Goal: Information Seeking & Learning: Learn about a topic

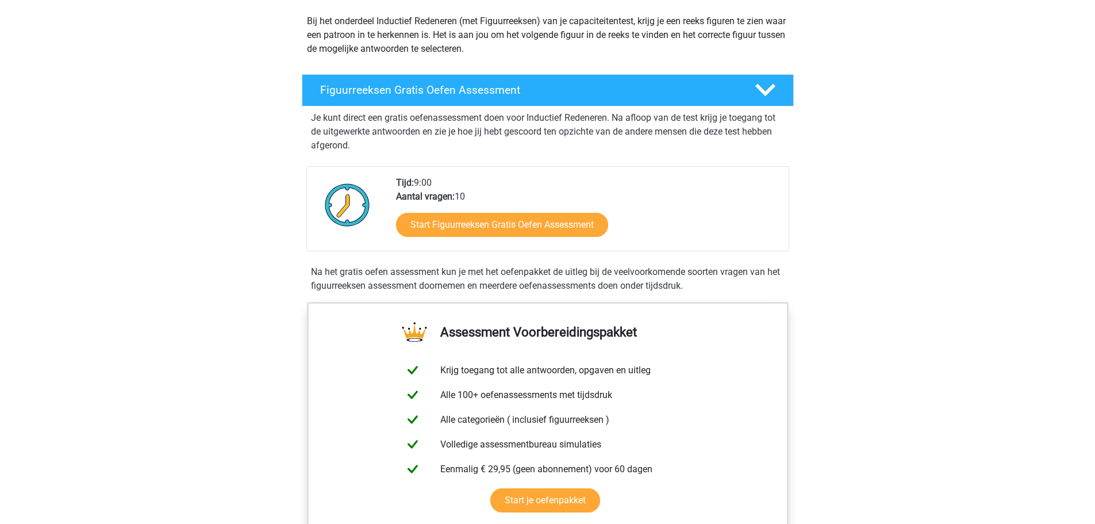
scroll to position [136, 0]
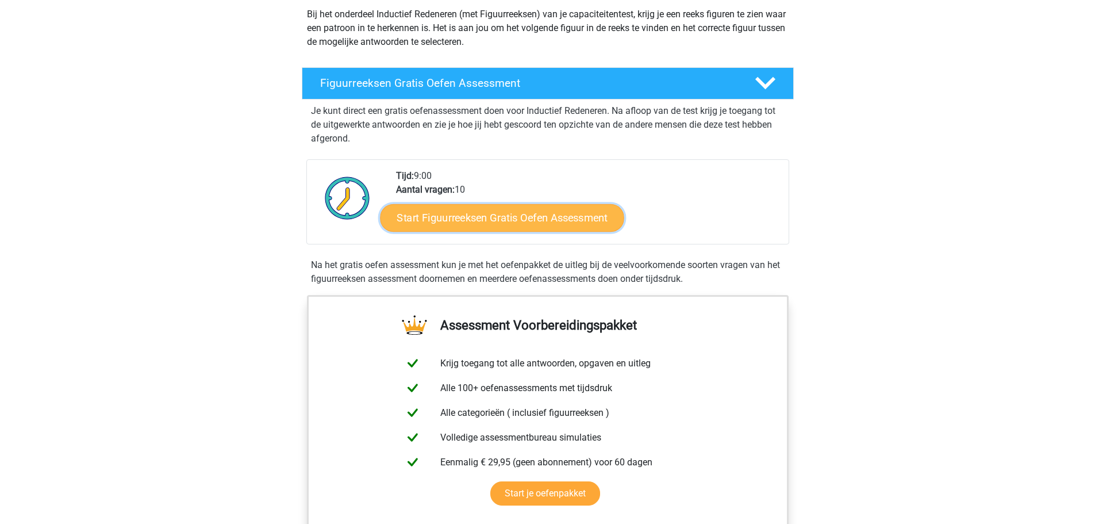
click at [542, 221] on link "Start Figuurreeksen Gratis Oefen Assessment" at bounding box center [502, 218] width 244 height 28
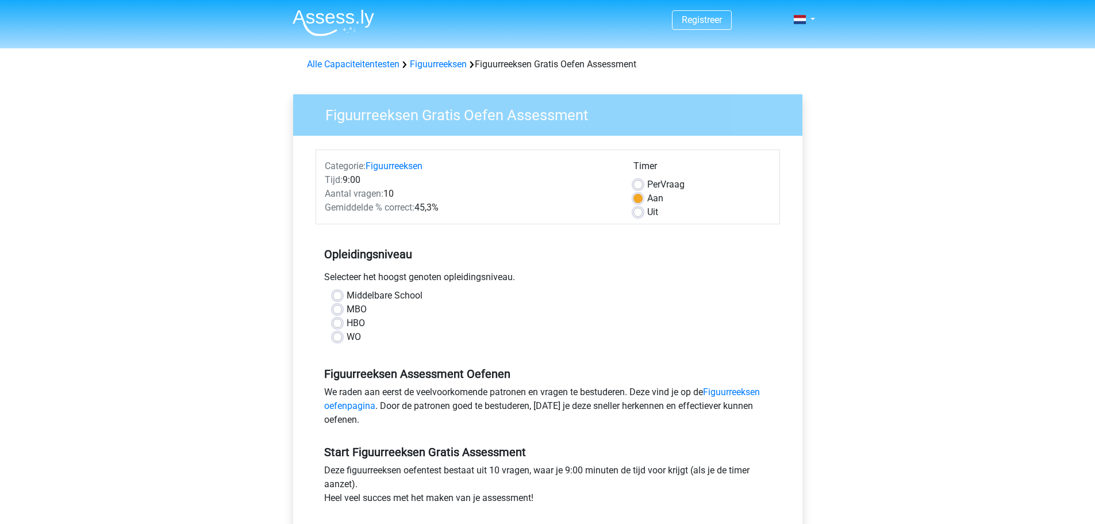
click at [647, 213] on label "Uit" at bounding box center [652, 212] width 11 height 14
click at [638, 213] on input "Uit" at bounding box center [638, 210] width 9 height 11
radio input "true"
click at [347, 337] on label "WO" at bounding box center [354, 337] width 14 height 14
click at [337, 337] on input "WO" at bounding box center [337, 335] width 9 height 11
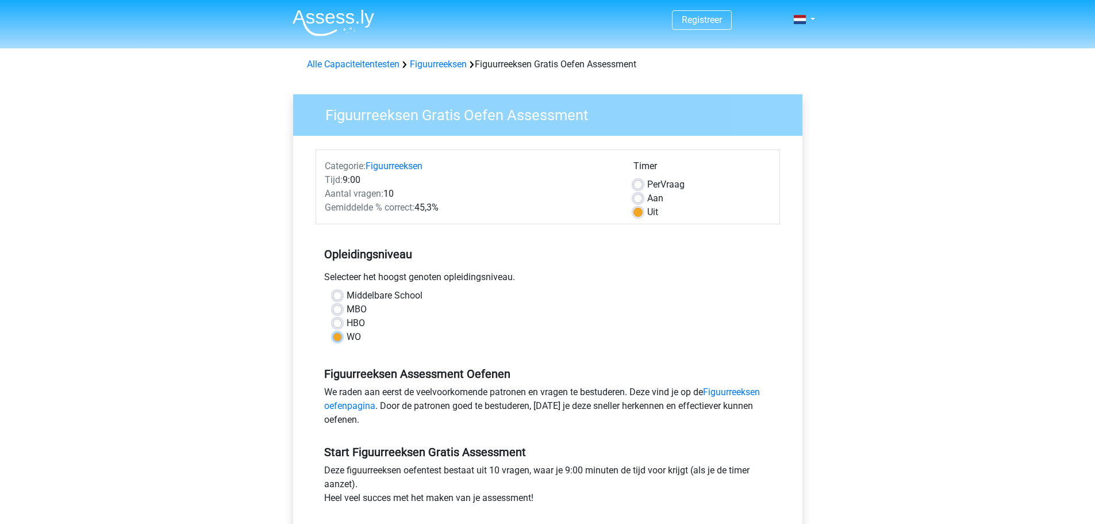
radio input "true"
click at [347, 337] on label "WO" at bounding box center [354, 337] width 14 height 14
click at [337, 337] on input "WO" at bounding box center [337, 335] width 9 height 11
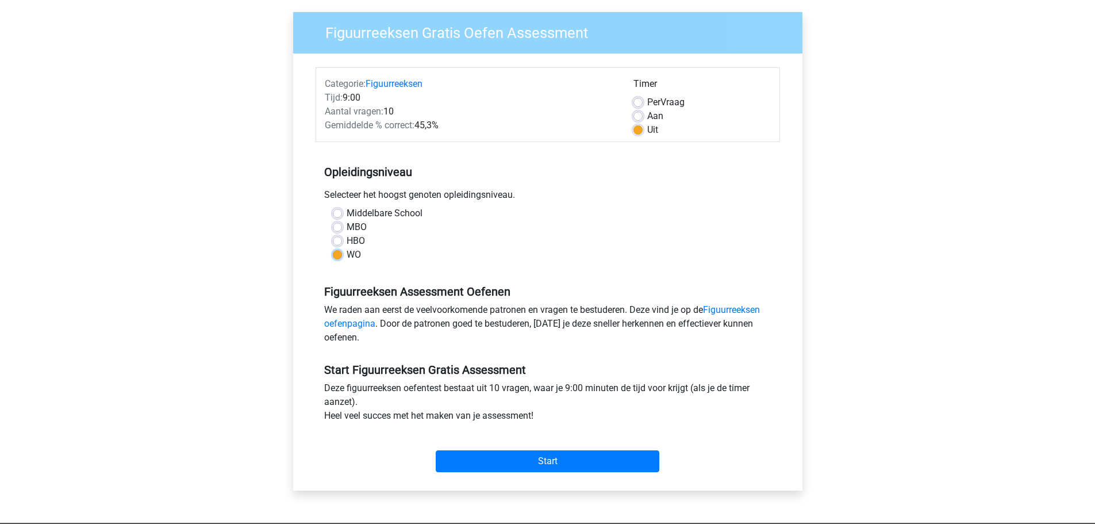
scroll to position [104, 0]
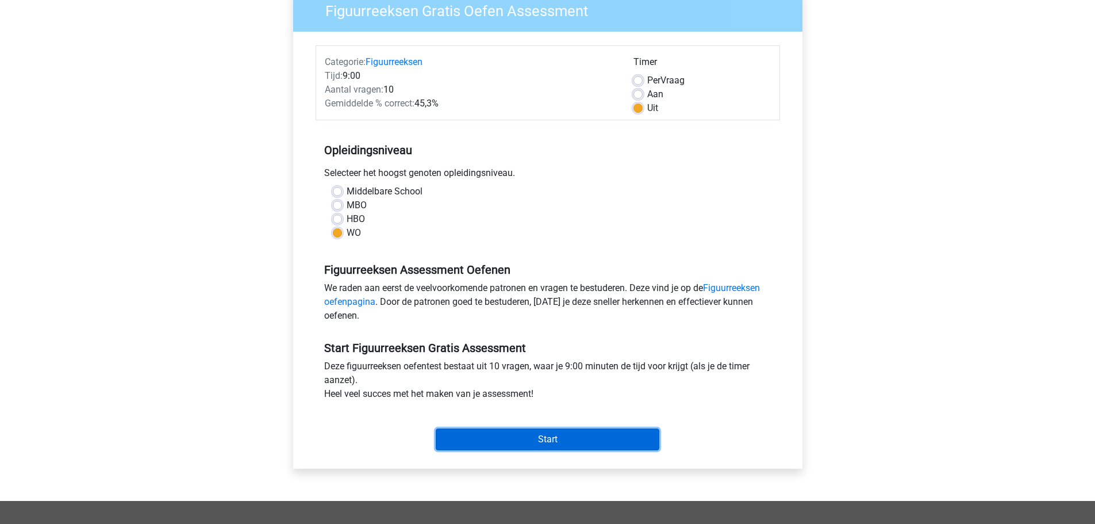
click at [568, 441] on input "Start" at bounding box center [548, 439] width 224 height 22
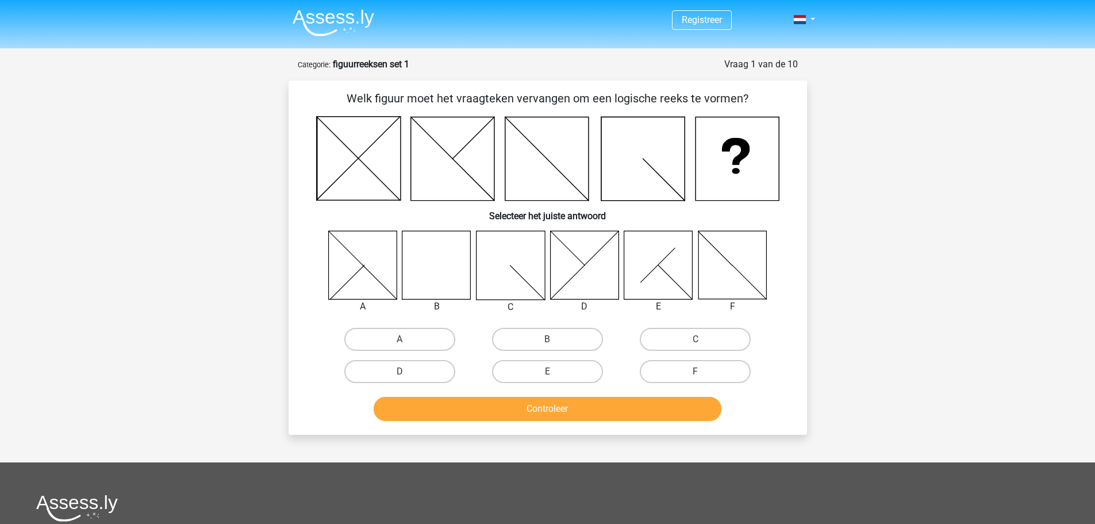
click at [424, 263] on icon at bounding box center [436, 265] width 68 height 68
click at [561, 332] on label "B" at bounding box center [547, 339] width 111 height 23
click at [555, 339] on input "B" at bounding box center [550, 342] width 7 height 7
radio input "true"
click at [570, 417] on button "Controleer" at bounding box center [548, 409] width 348 height 24
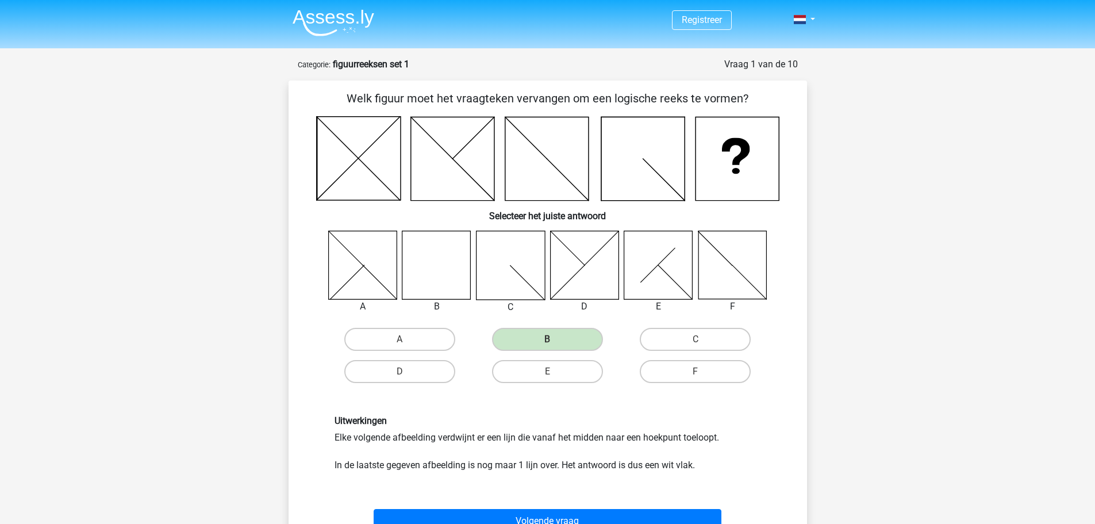
scroll to position [60, 0]
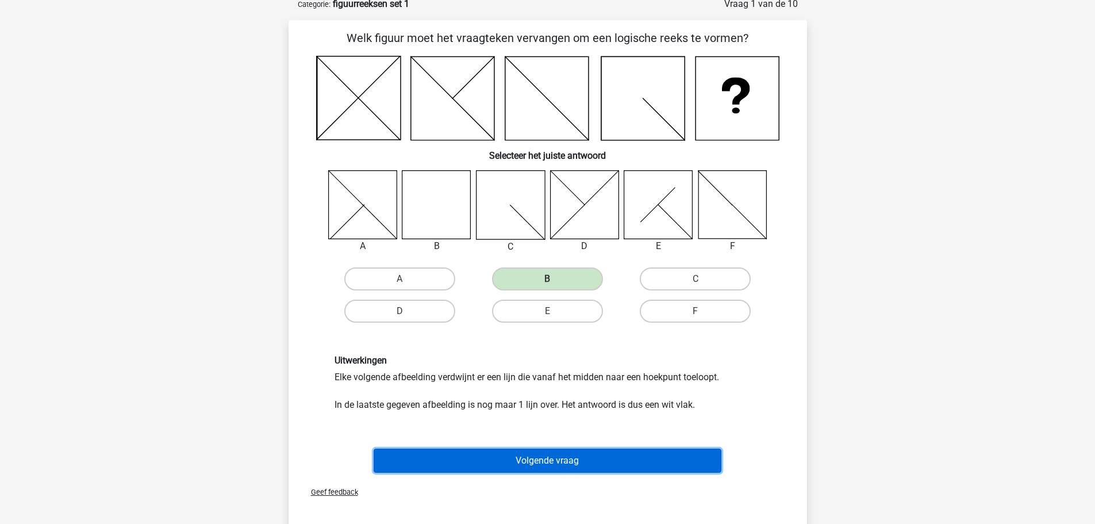
drag, startPoint x: 1092, startPoint y: 208, endPoint x: 576, endPoint y: 457, distance: 572.9
click at [576, 457] on button "Volgende vraag" at bounding box center [548, 460] width 348 height 24
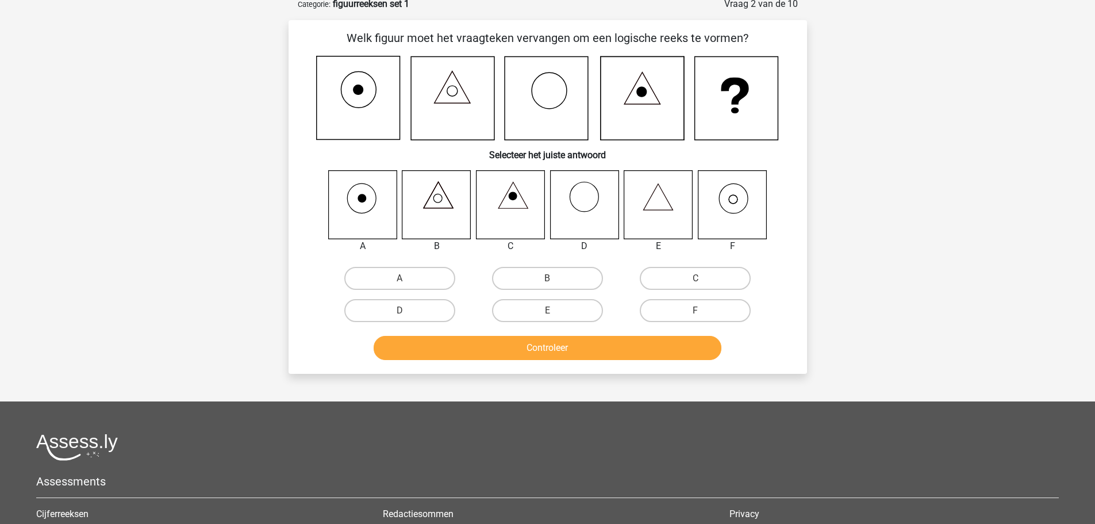
scroll to position [57, 0]
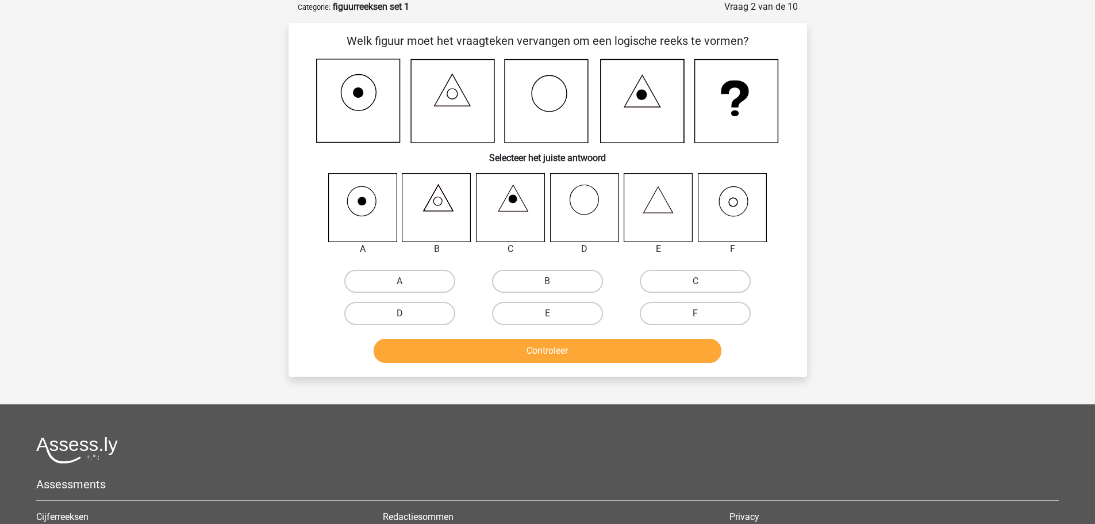
click at [691, 313] on label "F" at bounding box center [695, 313] width 111 height 23
click at [696, 313] on input "F" at bounding box center [699, 316] width 7 height 7
radio input "true"
click at [638, 355] on button "Controleer" at bounding box center [548, 351] width 348 height 24
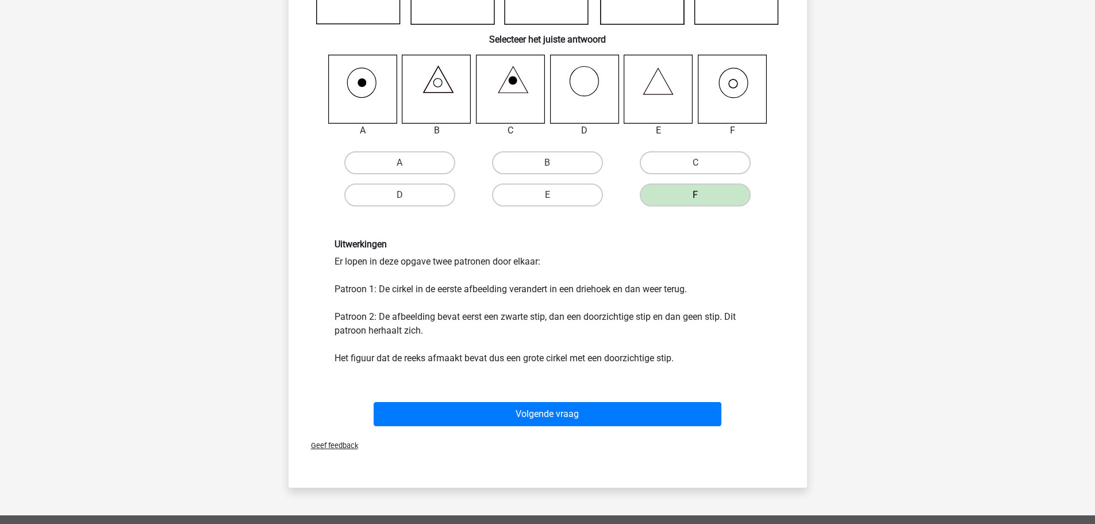
scroll to position [178, 0]
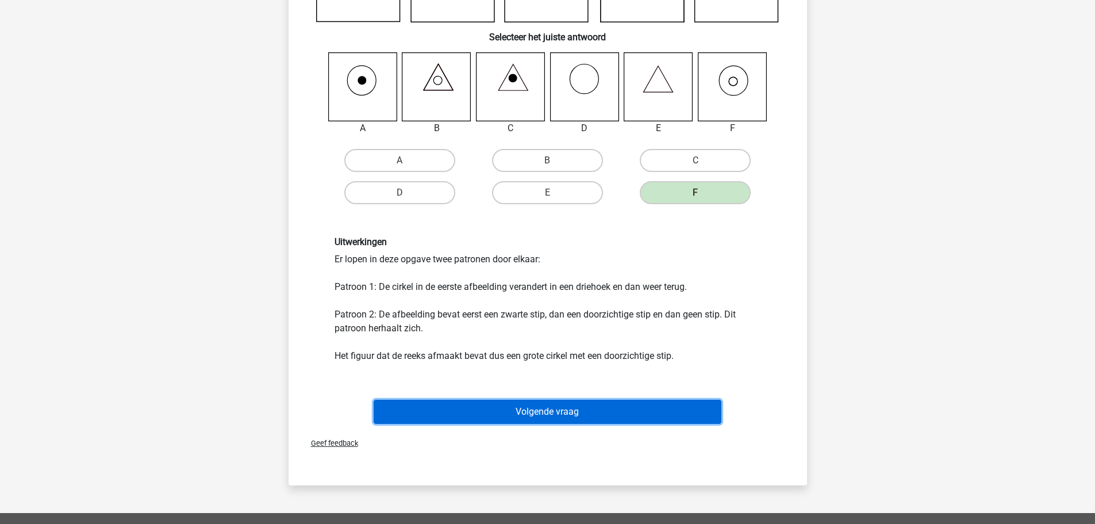
click at [544, 415] on button "Volgende vraag" at bounding box center [548, 412] width 348 height 24
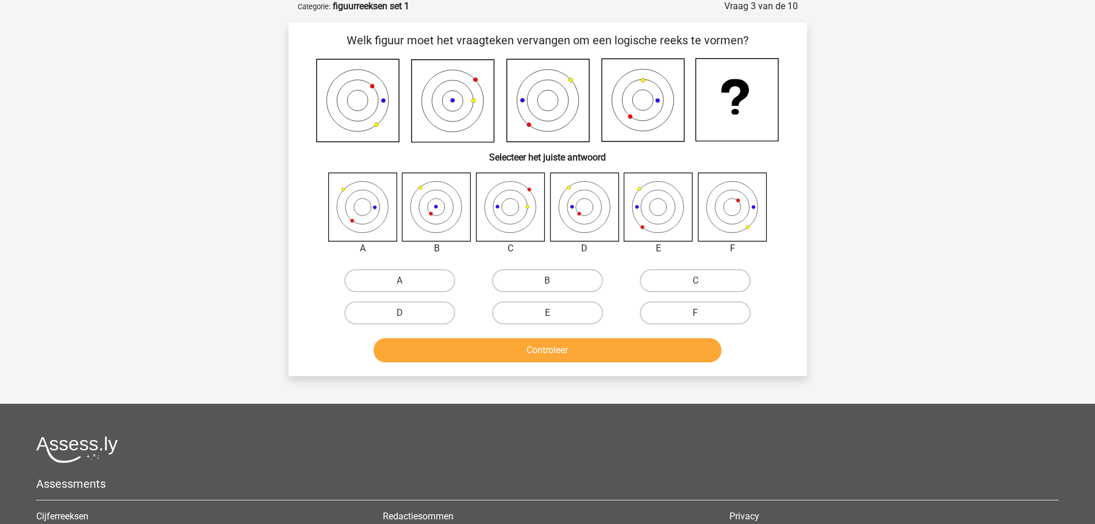
scroll to position [57, 0]
click at [570, 308] on label "E" at bounding box center [547, 313] width 111 height 23
click at [555, 313] on input "E" at bounding box center [550, 316] width 7 height 7
radio input "true"
click at [577, 354] on button "Controleer" at bounding box center [548, 351] width 348 height 24
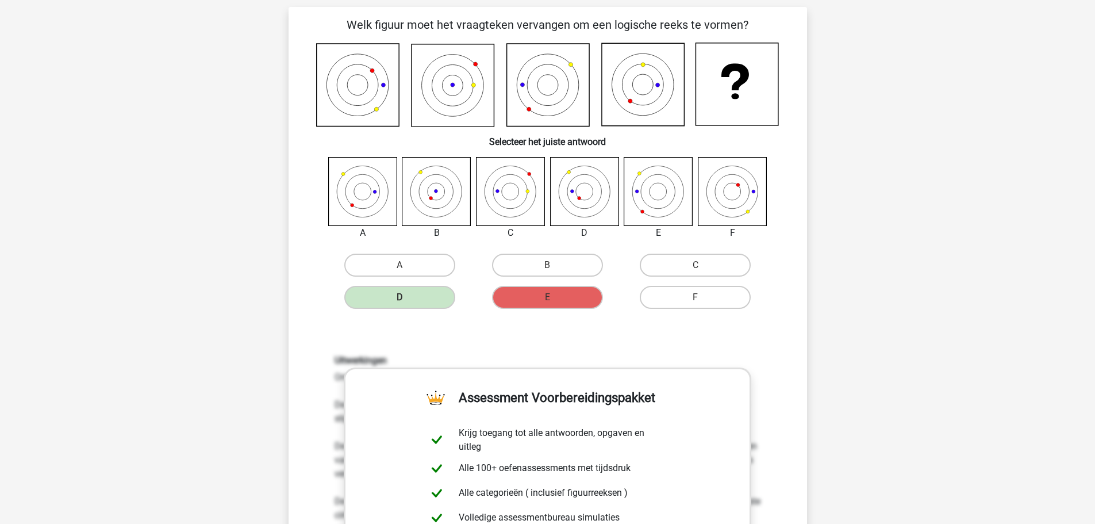
scroll to position [250, 0]
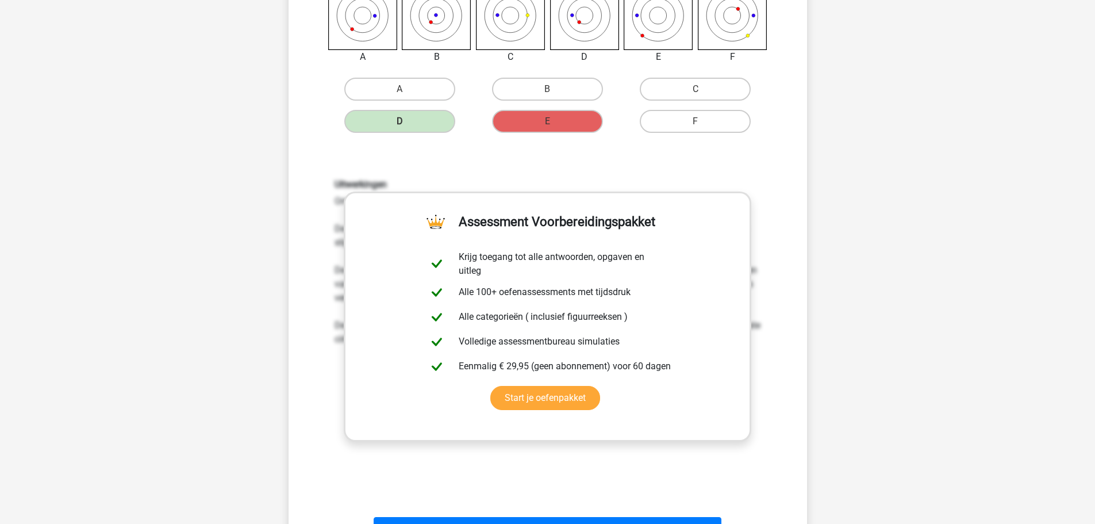
click at [1087, 210] on div "Registreer Nederlands English" at bounding box center [547, 341] width 1095 height 1183
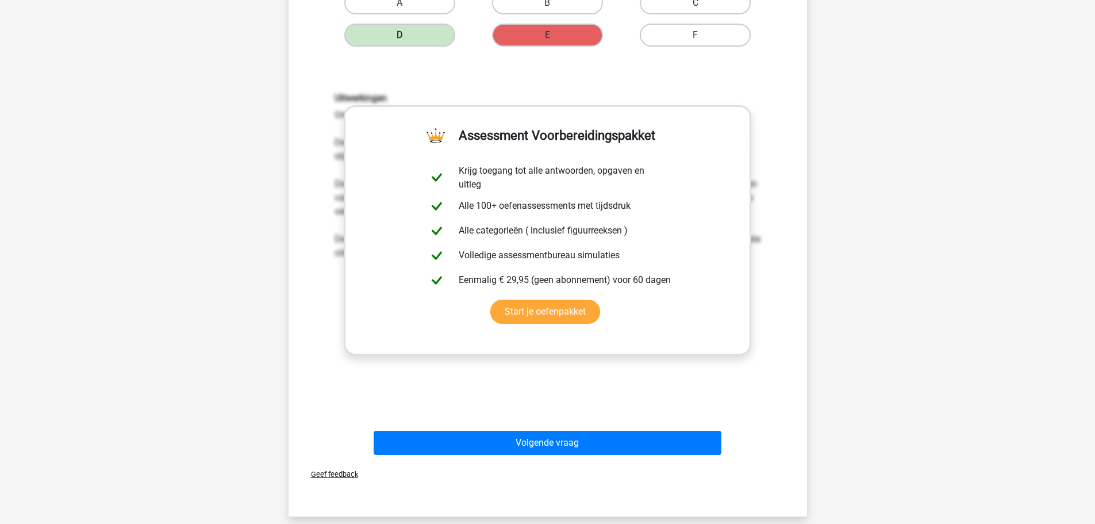
scroll to position [337, 0]
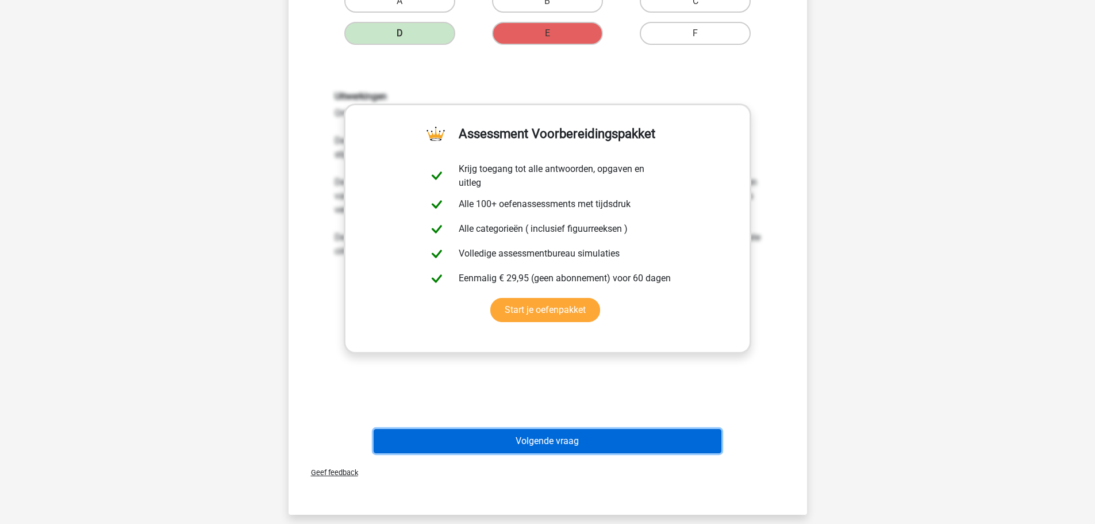
click at [638, 443] on button "Volgende vraag" at bounding box center [548, 441] width 348 height 24
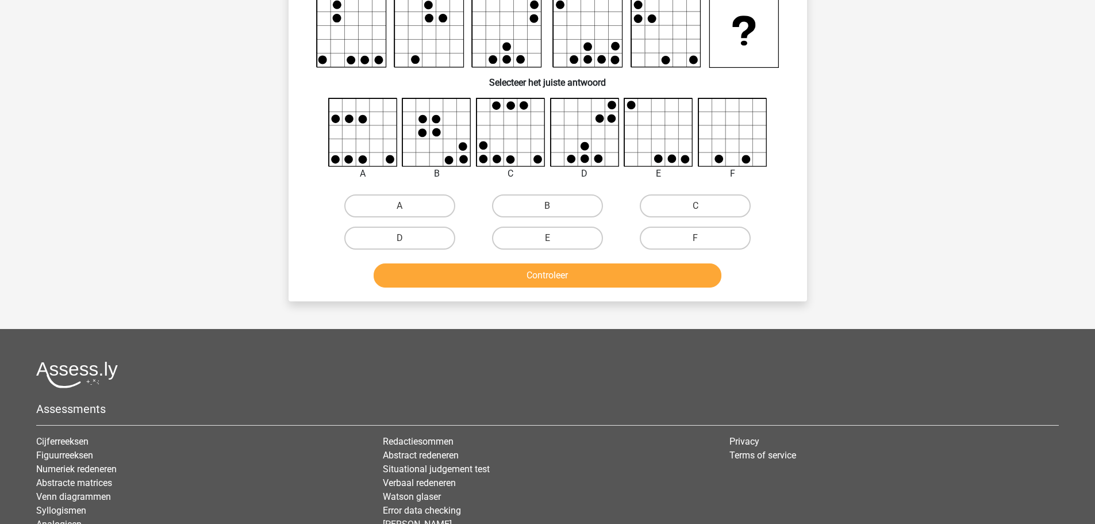
scroll to position [57, 0]
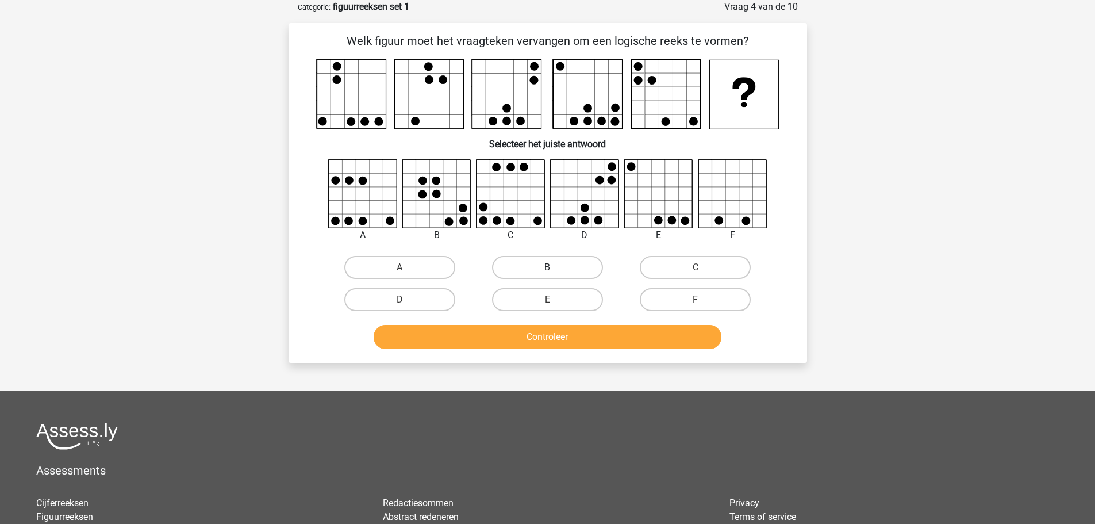
click at [546, 259] on label "B" at bounding box center [547, 267] width 111 height 23
click at [547, 267] on input "B" at bounding box center [550, 270] width 7 height 7
radio input "true"
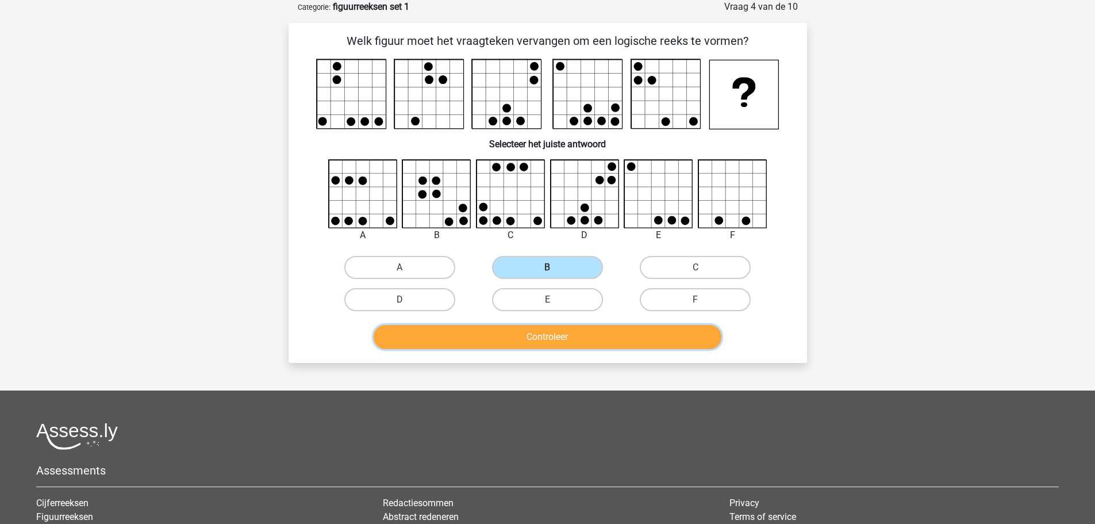
click at [529, 339] on button "Controleer" at bounding box center [548, 337] width 348 height 24
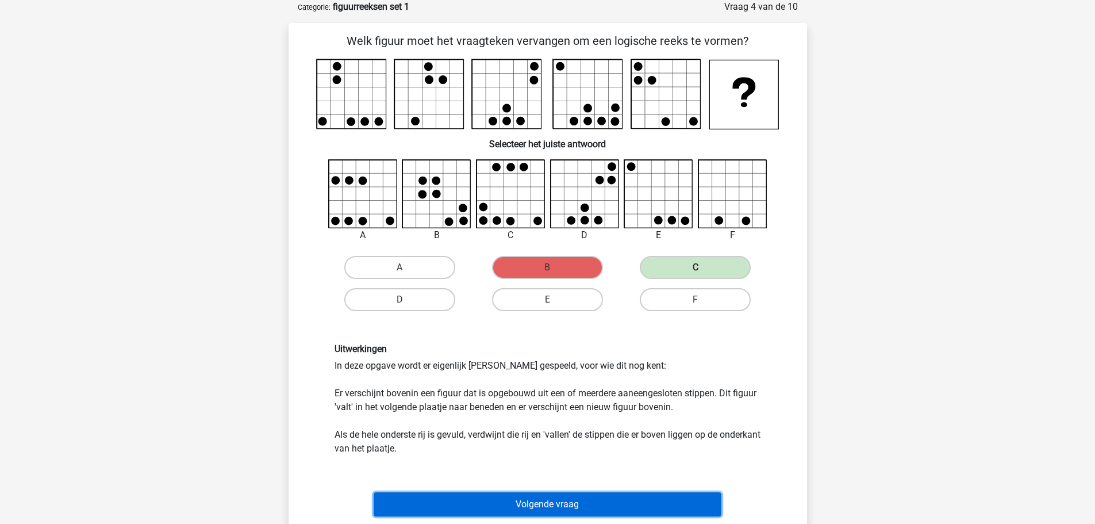
click at [545, 508] on button "Volgende vraag" at bounding box center [548, 504] width 348 height 24
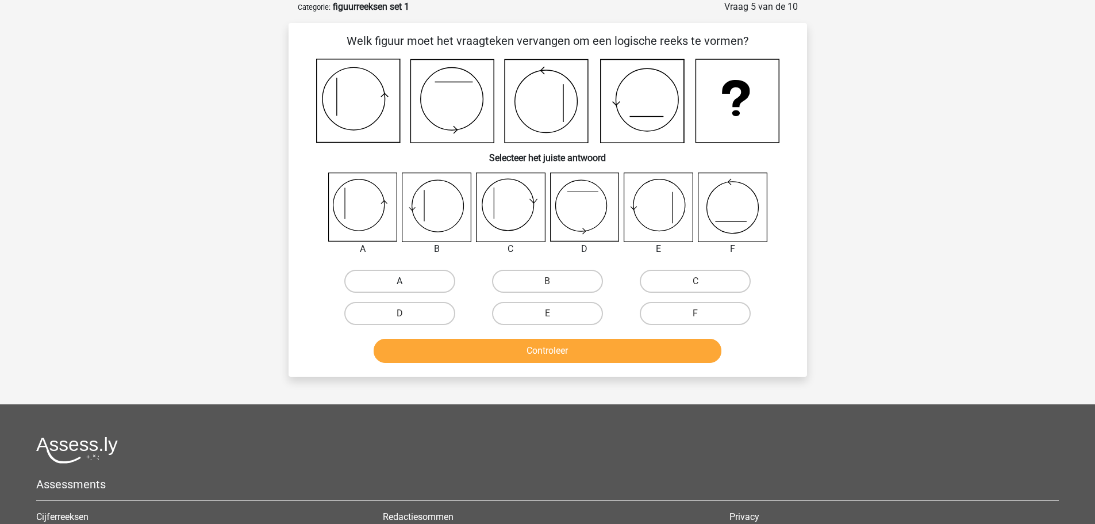
click at [387, 286] on label "A" at bounding box center [399, 281] width 111 height 23
click at [400, 286] on input "A" at bounding box center [403, 284] width 7 height 7
radio input "true"
click at [497, 351] on button "Controleer" at bounding box center [548, 351] width 348 height 24
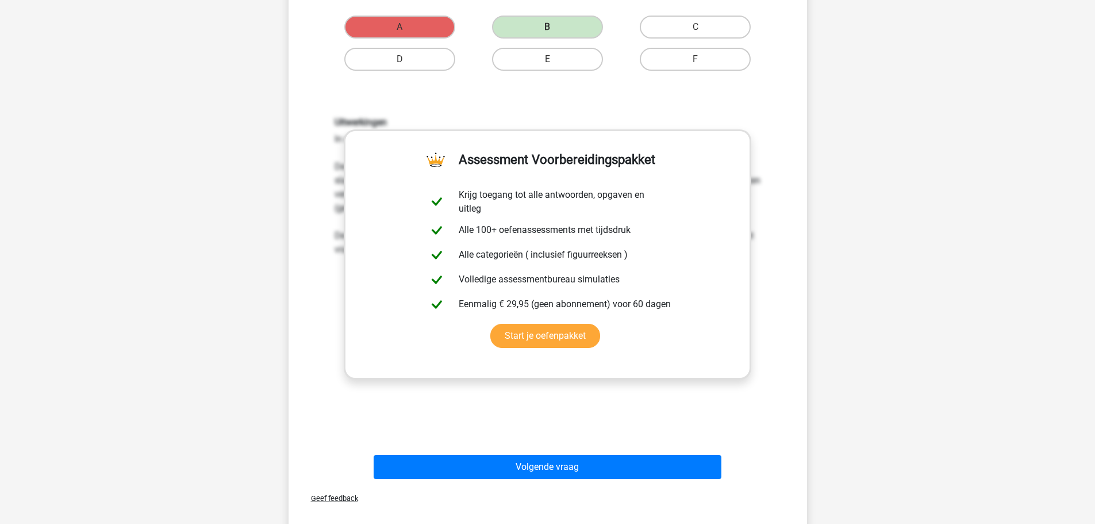
scroll to position [328, 0]
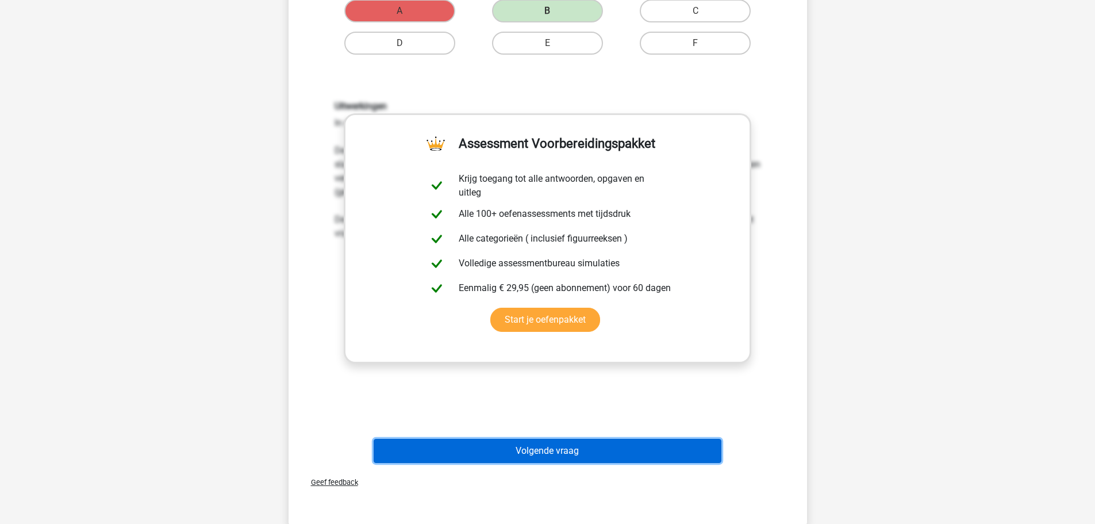
click at [539, 446] on button "Volgende vraag" at bounding box center [548, 451] width 348 height 24
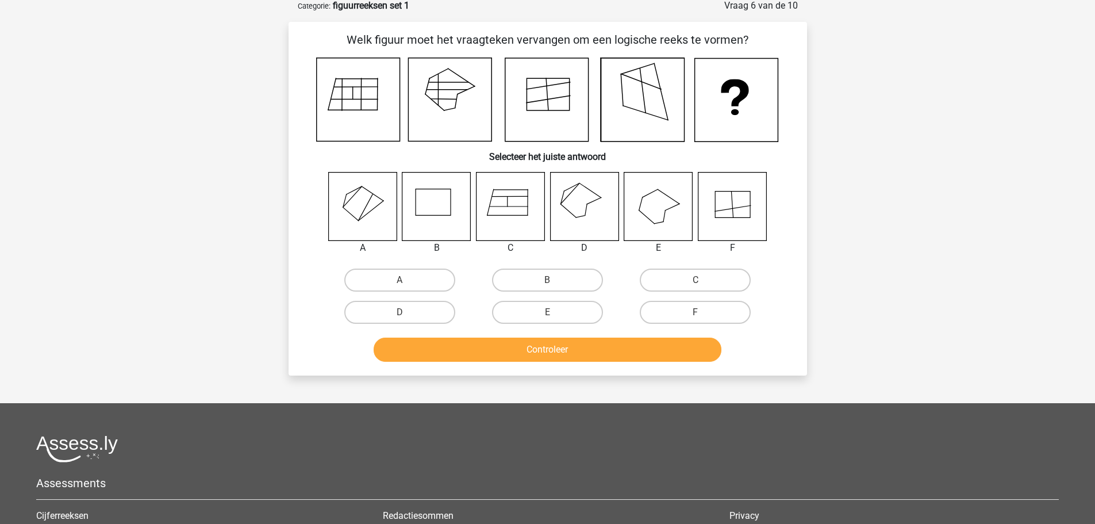
scroll to position [57, 0]
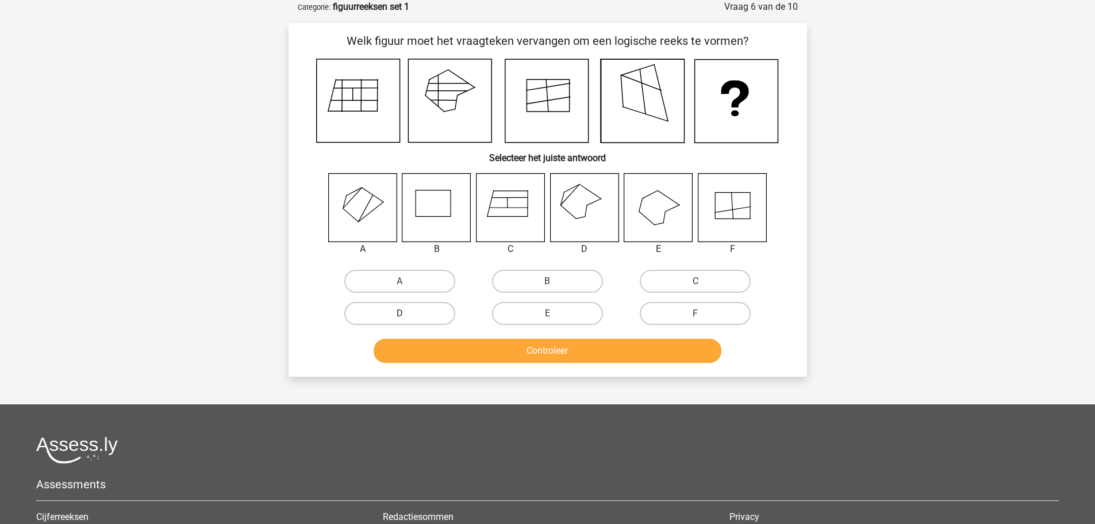
click at [396, 311] on label "D" at bounding box center [399, 313] width 111 height 23
click at [400, 313] on input "D" at bounding box center [403, 316] width 7 height 7
radio input "true"
click at [491, 356] on button "Controleer" at bounding box center [548, 351] width 348 height 24
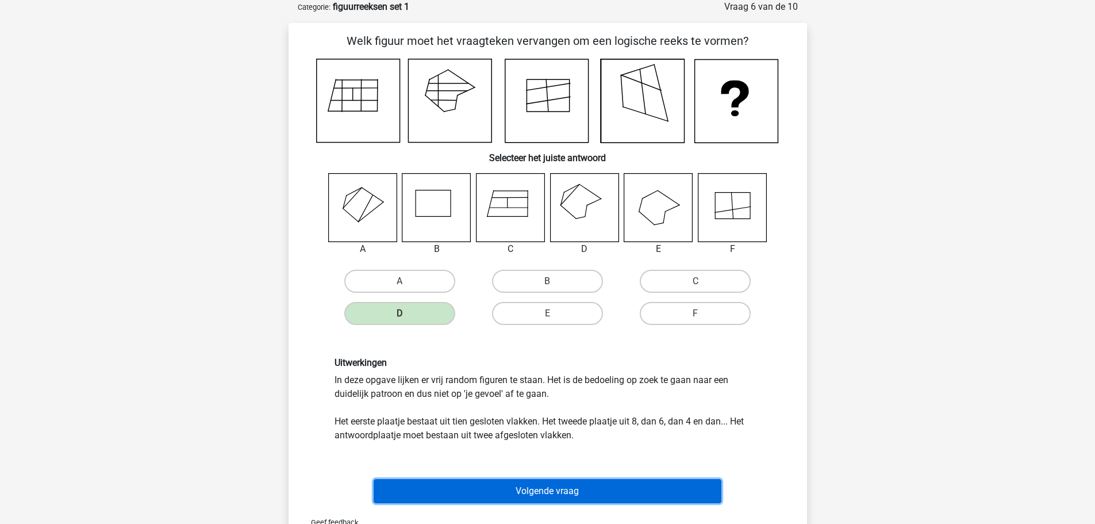
click at [613, 486] on button "Volgende vraag" at bounding box center [548, 491] width 348 height 24
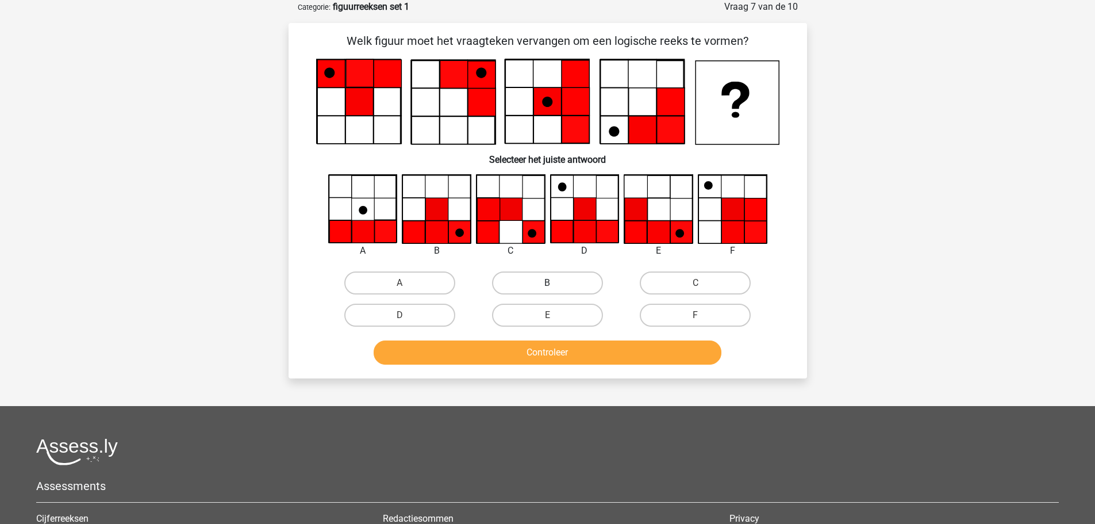
click at [559, 285] on label "B" at bounding box center [547, 282] width 111 height 23
click at [555, 285] on input "B" at bounding box center [550, 286] width 7 height 7
radio input "true"
click at [579, 355] on button "Controleer" at bounding box center [548, 352] width 348 height 24
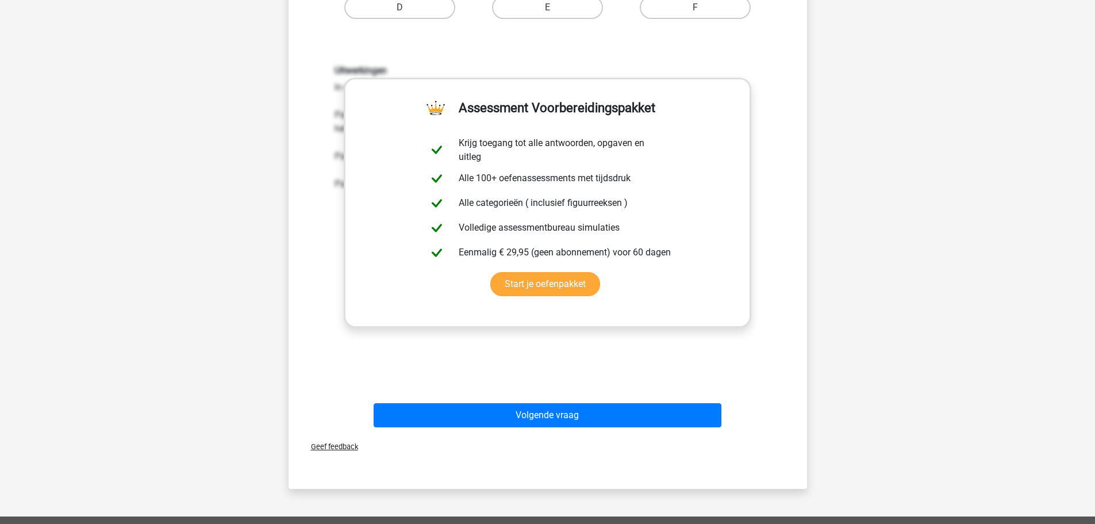
scroll to position [368, 0]
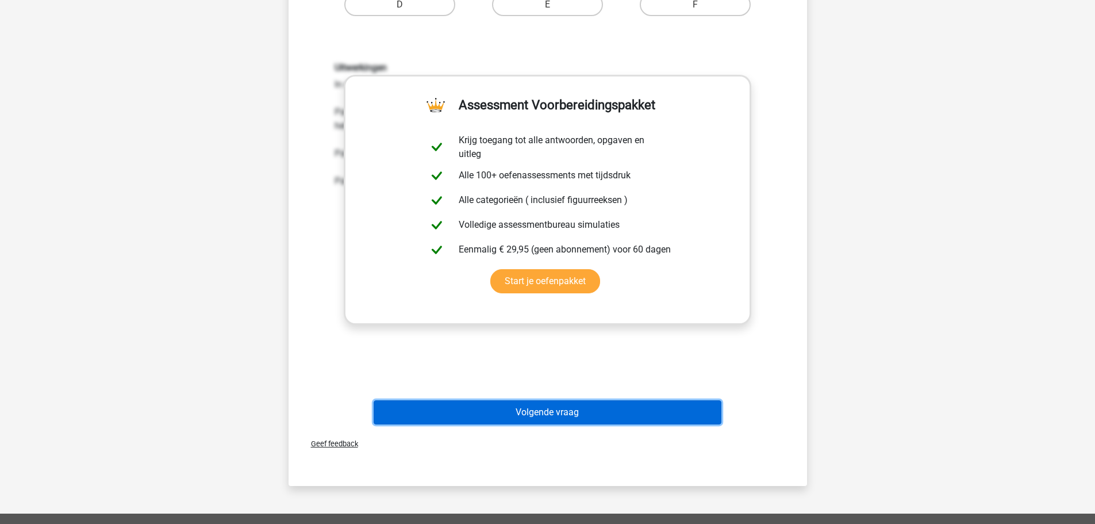
click at [575, 415] on button "Volgende vraag" at bounding box center [548, 412] width 348 height 24
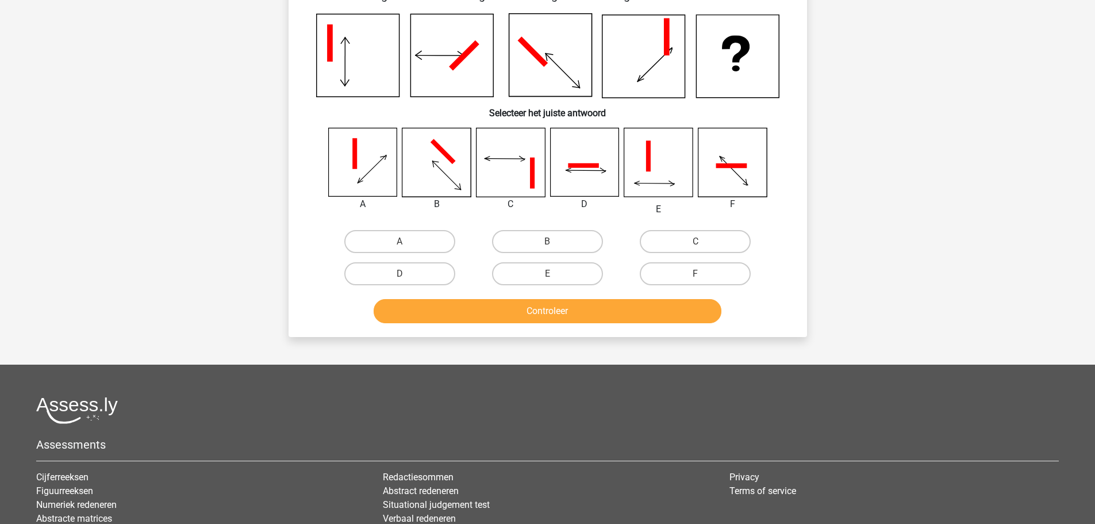
scroll to position [57, 0]
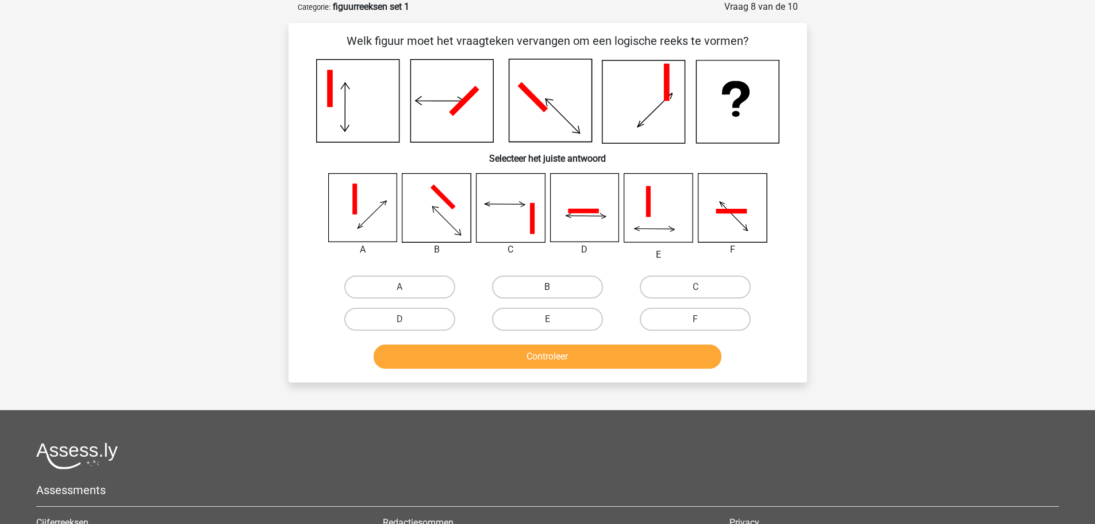
click at [554, 280] on label "B" at bounding box center [547, 286] width 111 height 23
click at [554, 287] on input "B" at bounding box center [550, 290] width 7 height 7
radio input "true"
click at [575, 364] on button "Controleer" at bounding box center [548, 356] width 348 height 24
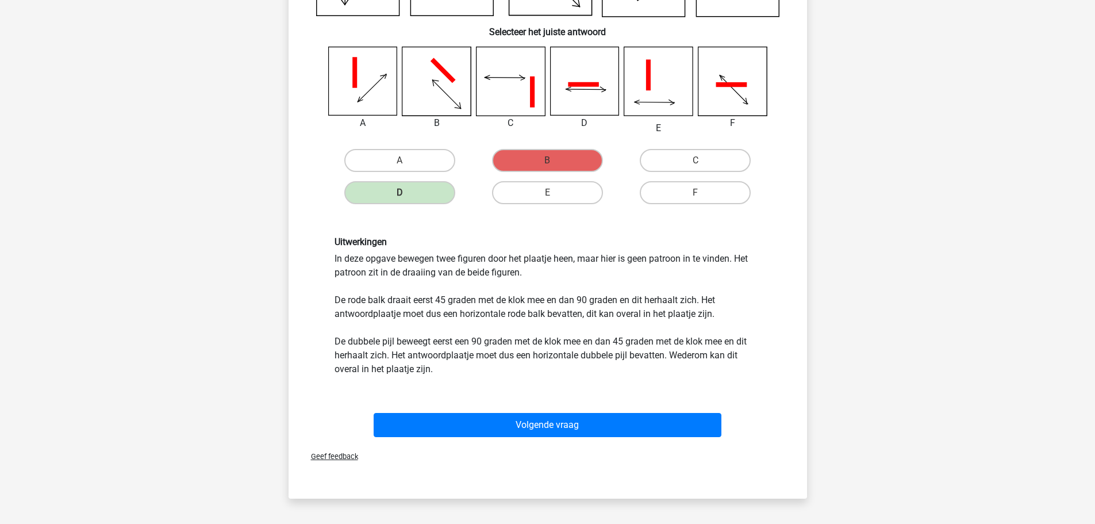
scroll to position [185, 0]
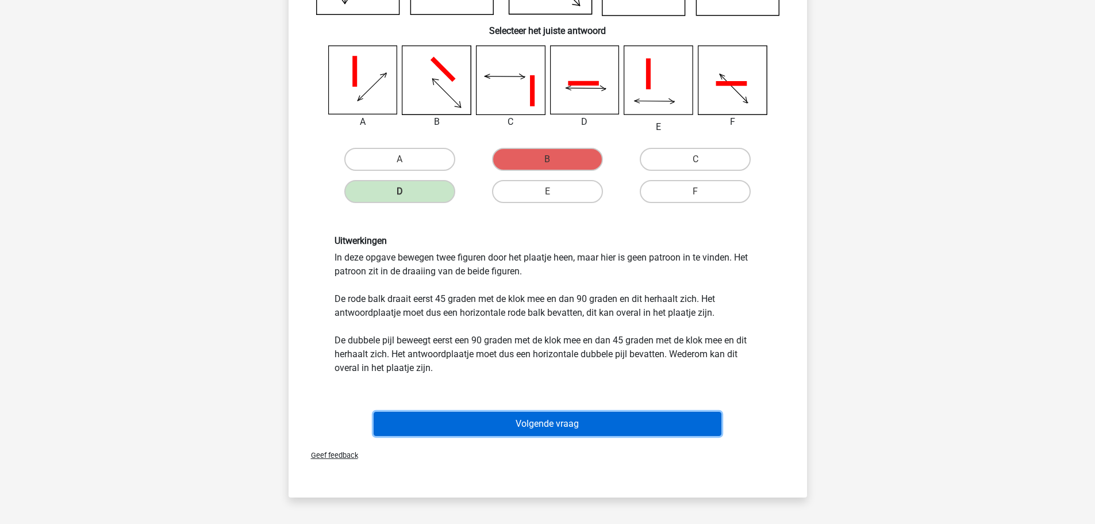
click at [633, 424] on button "Volgende vraag" at bounding box center [548, 424] width 348 height 24
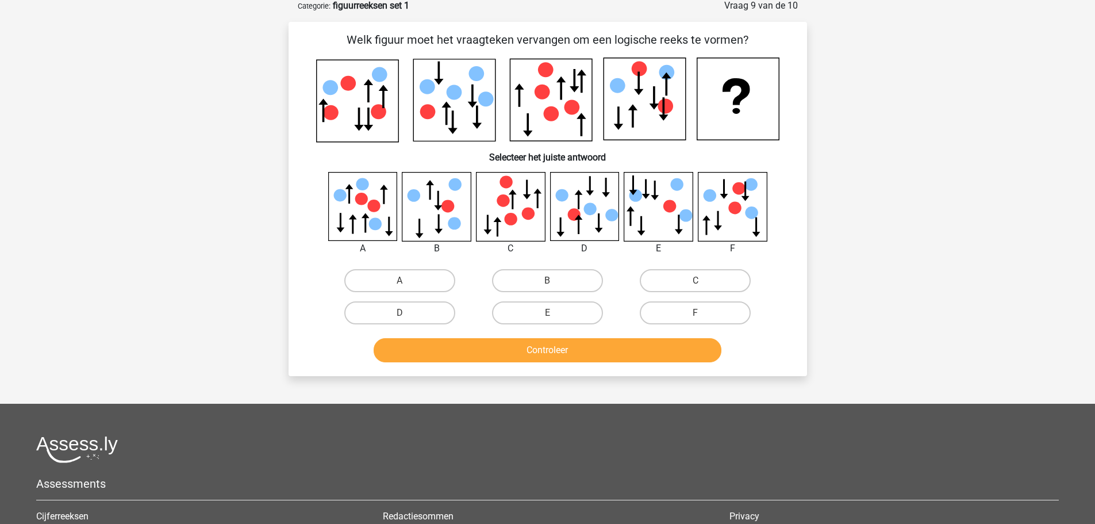
scroll to position [57, 0]
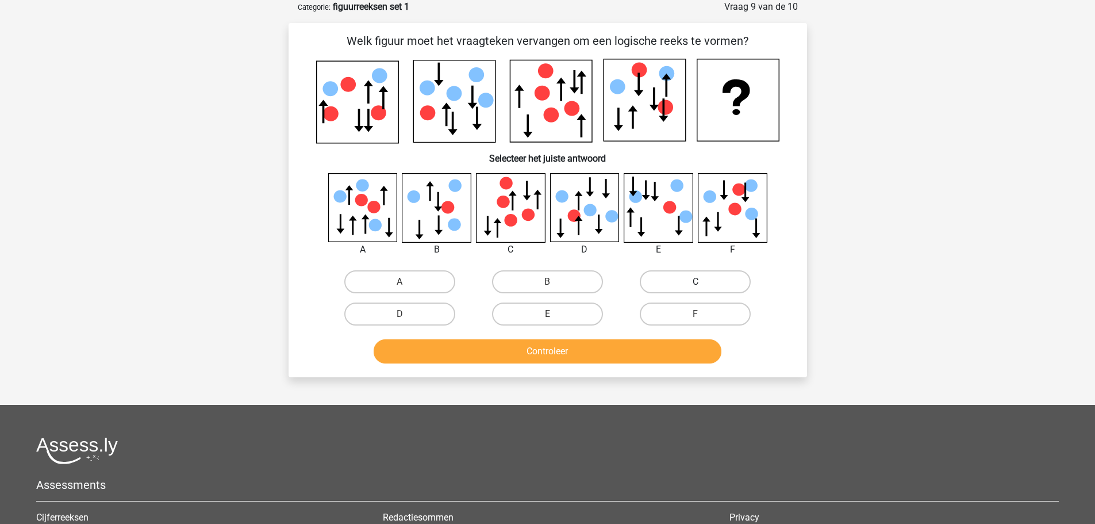
click at [693, 281] on label "C" at bounding box center [695, 281] width 111 height 23
click at [696, 282] on input "C" at bounding box center [699, 285] width 7 height 7
radio input "true"
click at [634, 358] on button "Controleer" at bounding box center [548, 351] width 348 height 24
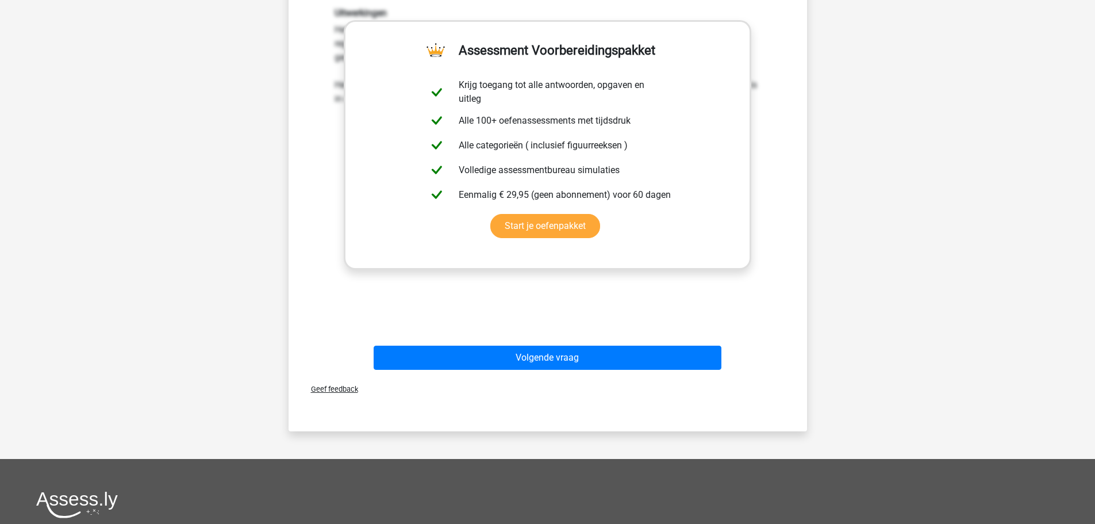
scroll to position [429, 0]
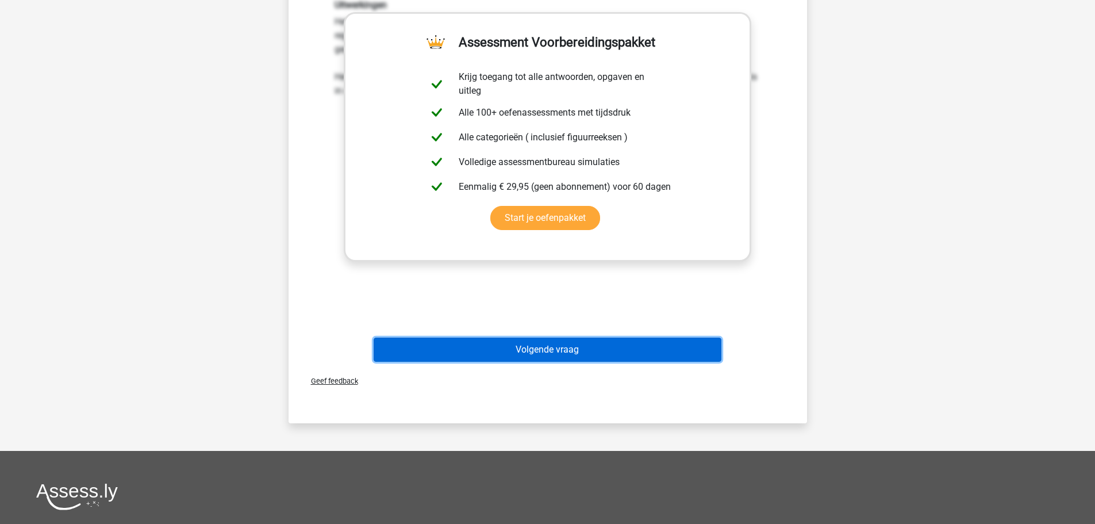
click at [562, 350] on button "Volgende vraag" at bounding box center [548, 349] width 348 height 24
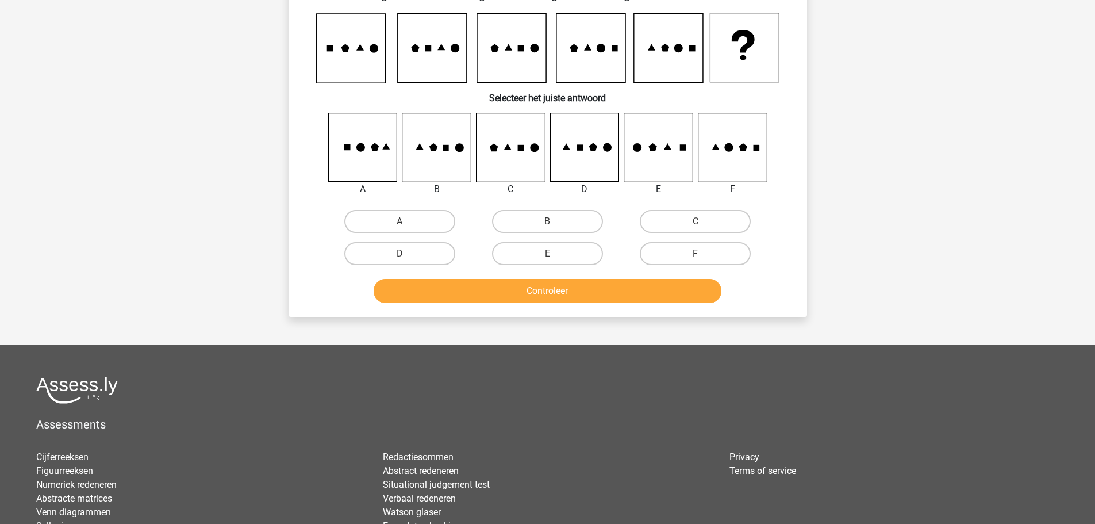
scroll to position [57, 0]
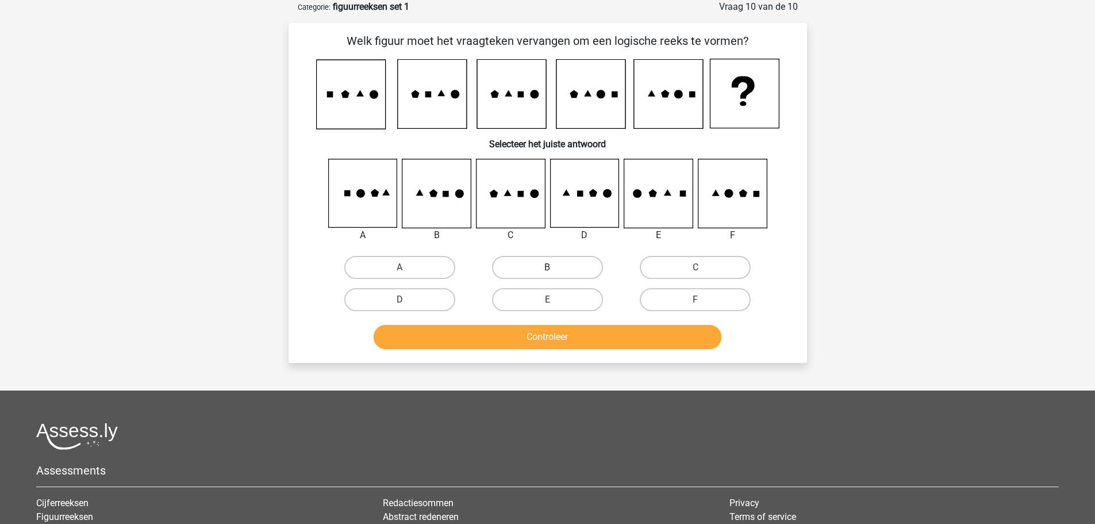
click at [569, 262] on label "B" at bounding box center [547, 267] width 111 height 23
click at [555, 267] on input "B" at bounding box center [550, 270] width 7 height 7
radio input "true"
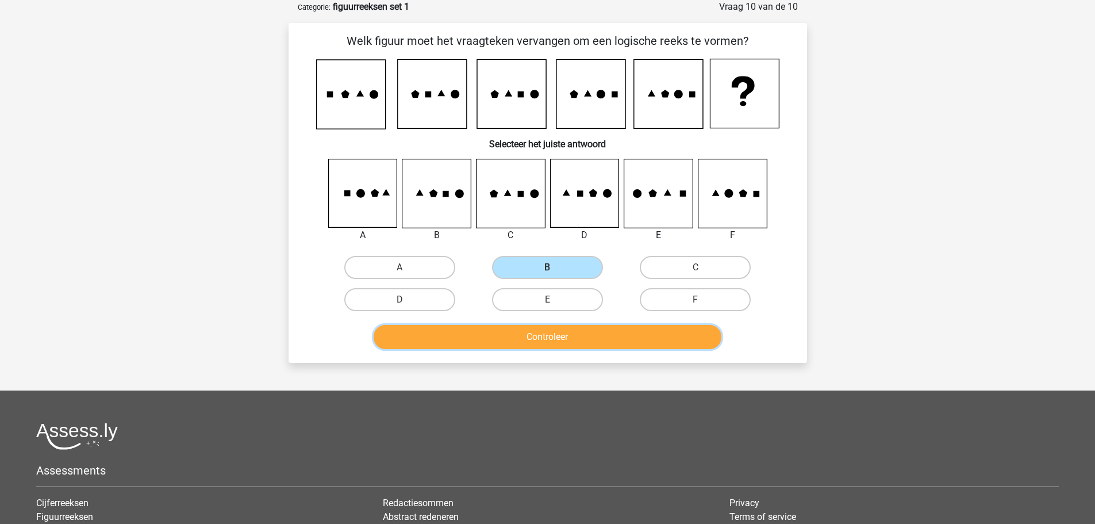
click at [577, 331] on button "Controleer" at bounding box center [548, 337] width 348 height 24
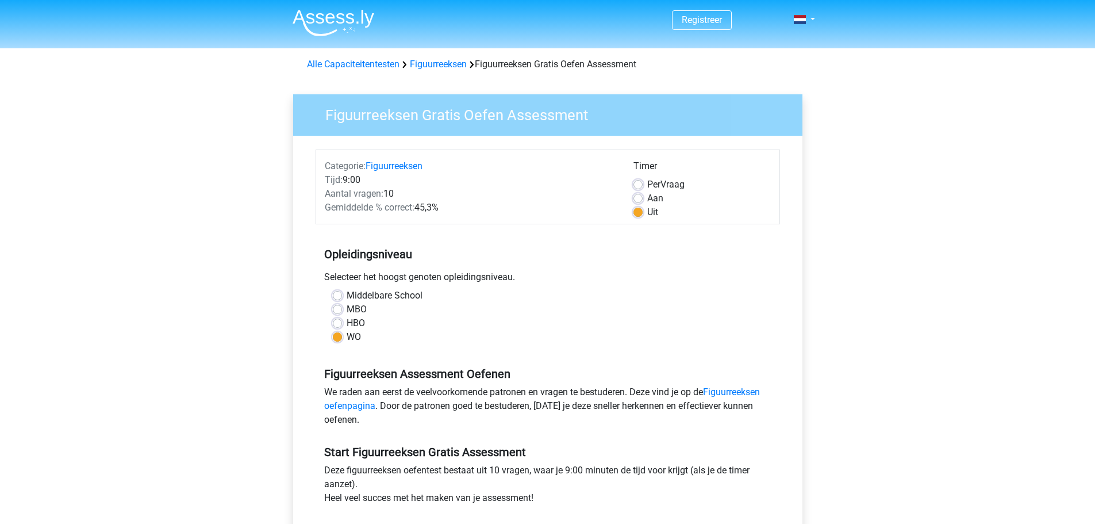
scroll to position [104, 0]
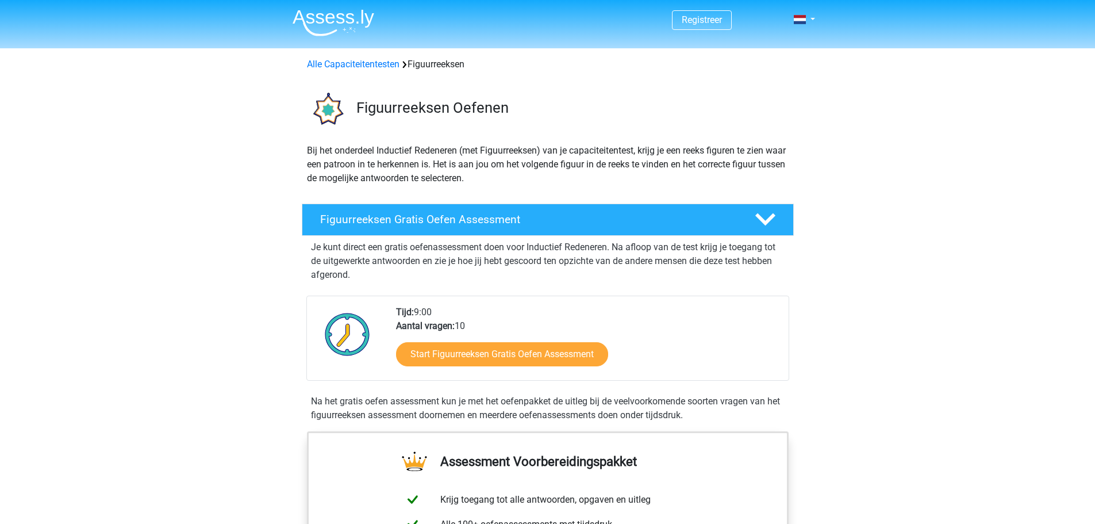
scroll to position [136, 0]
